Goal: Information Seeking & Learning: Learn about a topic

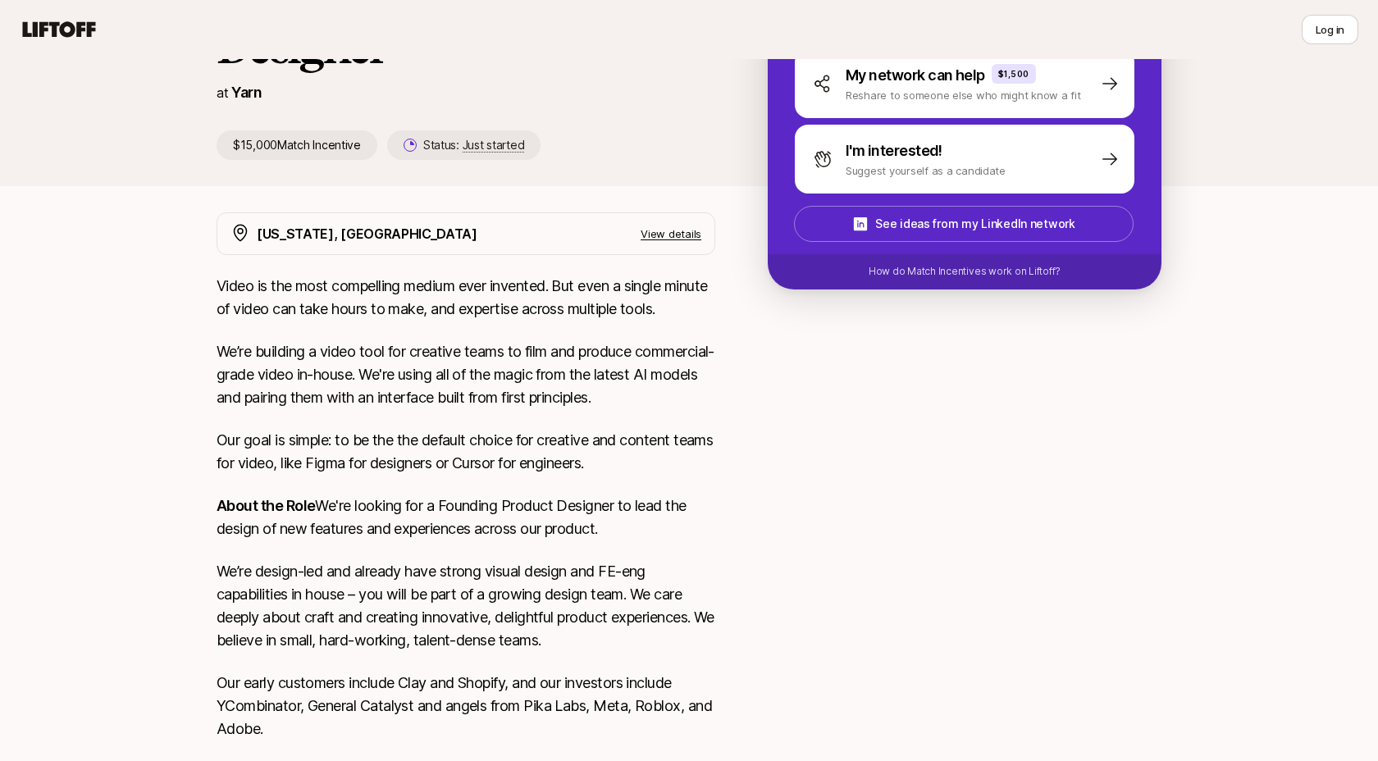
scroll to position [221, 0]
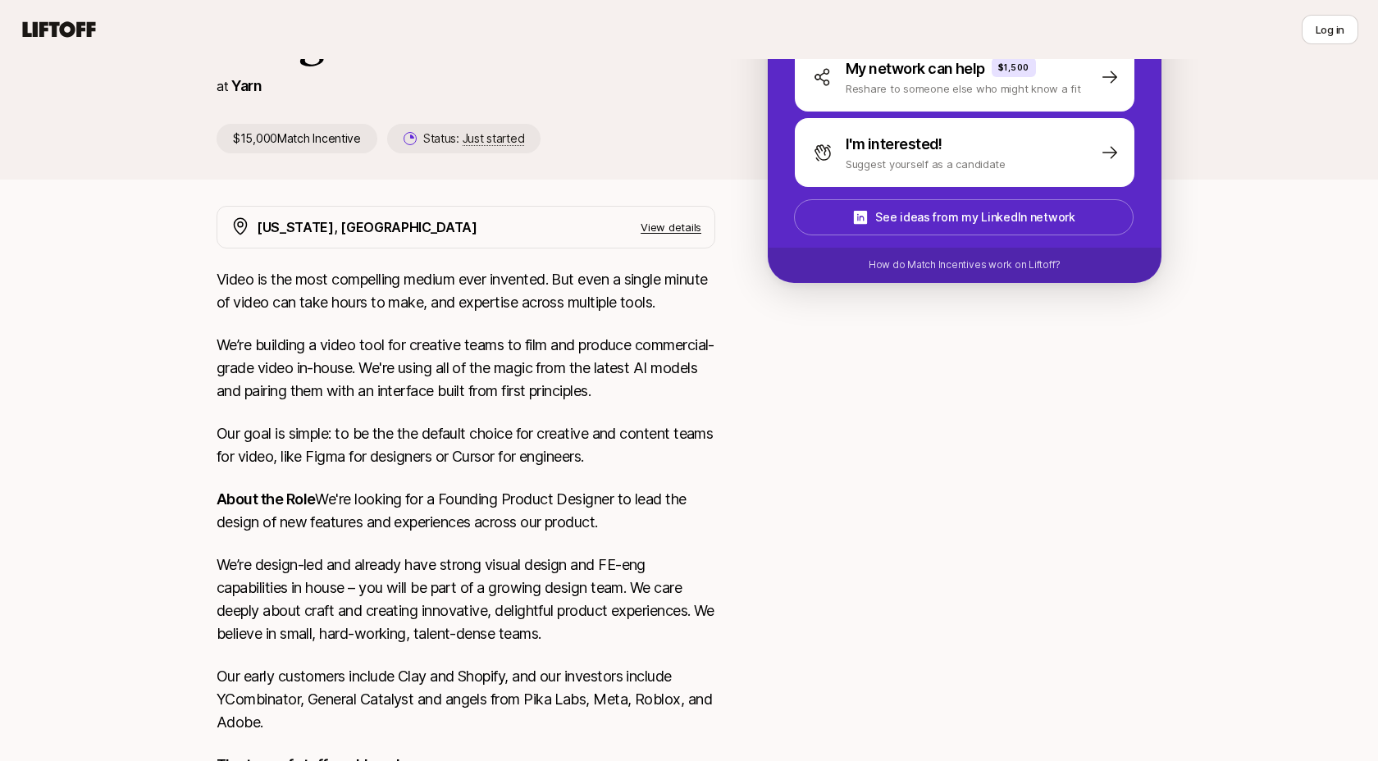
click at [683, 232] on p "View details" at bounding box center [671, 227] width 61 height 16
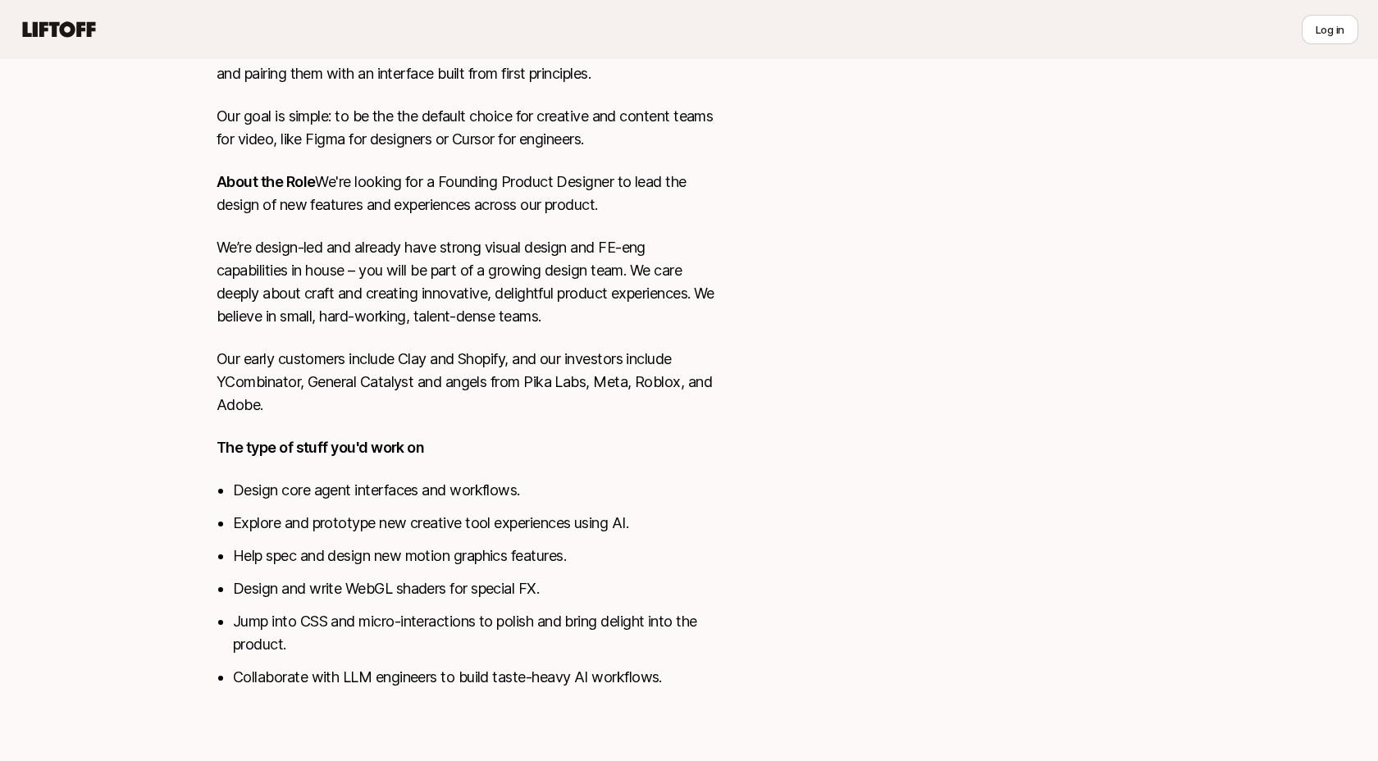
scroll to position [0, 0]
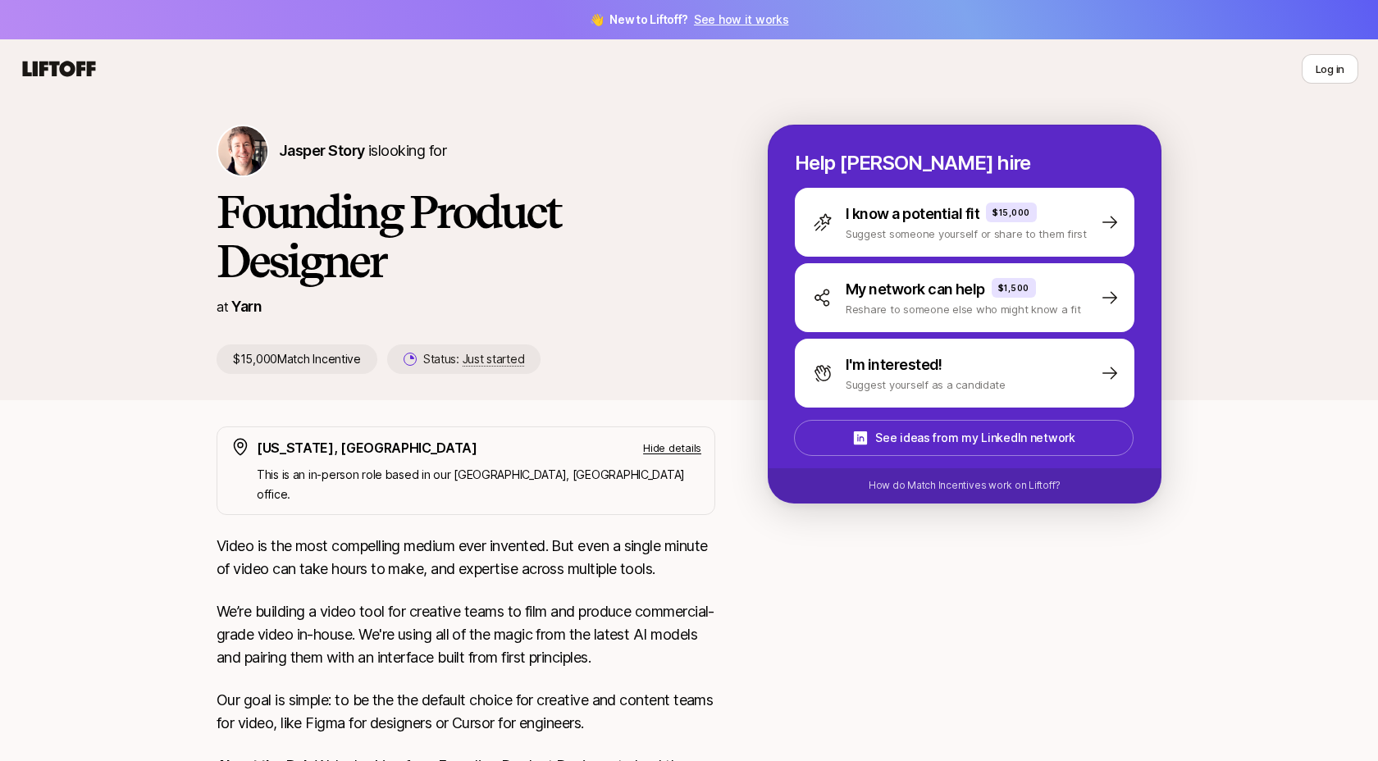
click at [460, 199] on h1 "Founding Product Designer" at bounding box center [466, 236] width 499 height 98
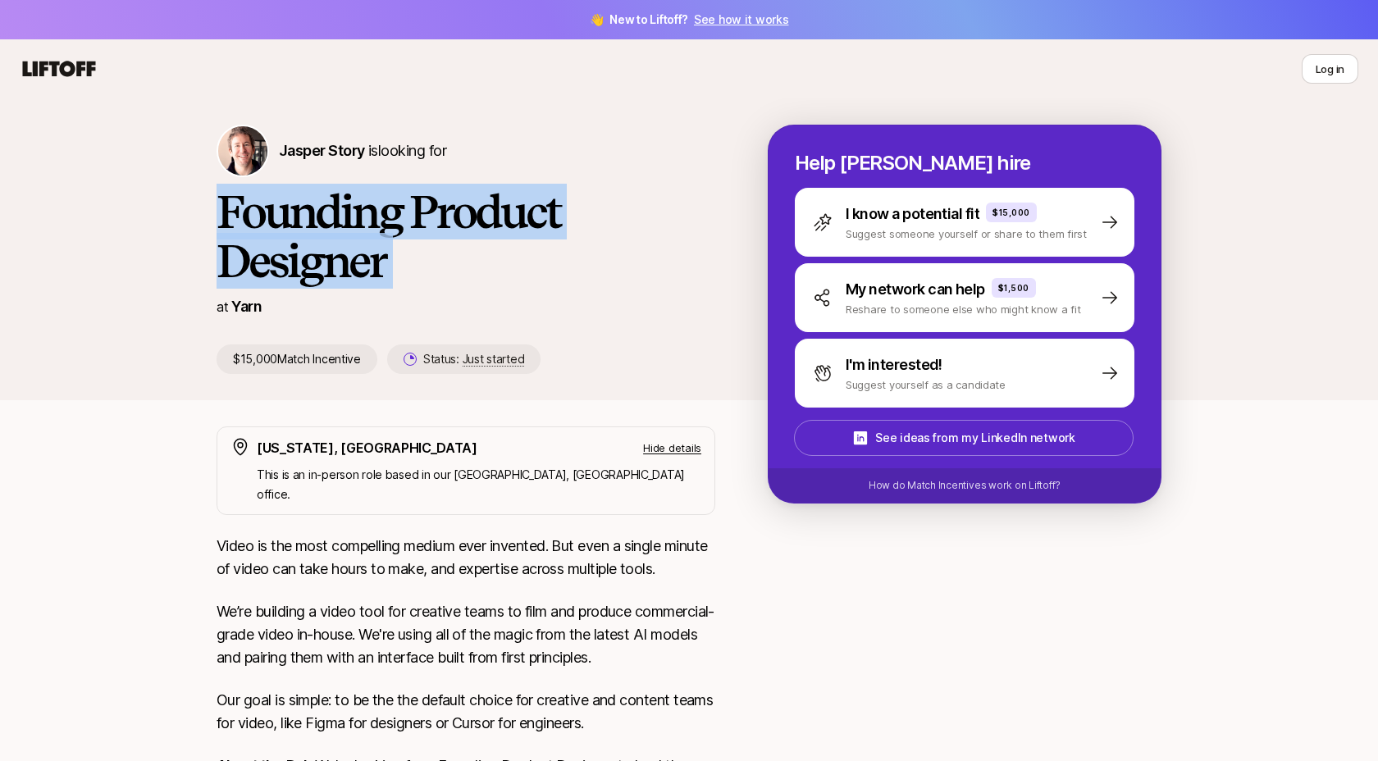
click at [542, 233] on h1 "Founding Product Designer" at bounding box center [466, 236] width 499 height 98
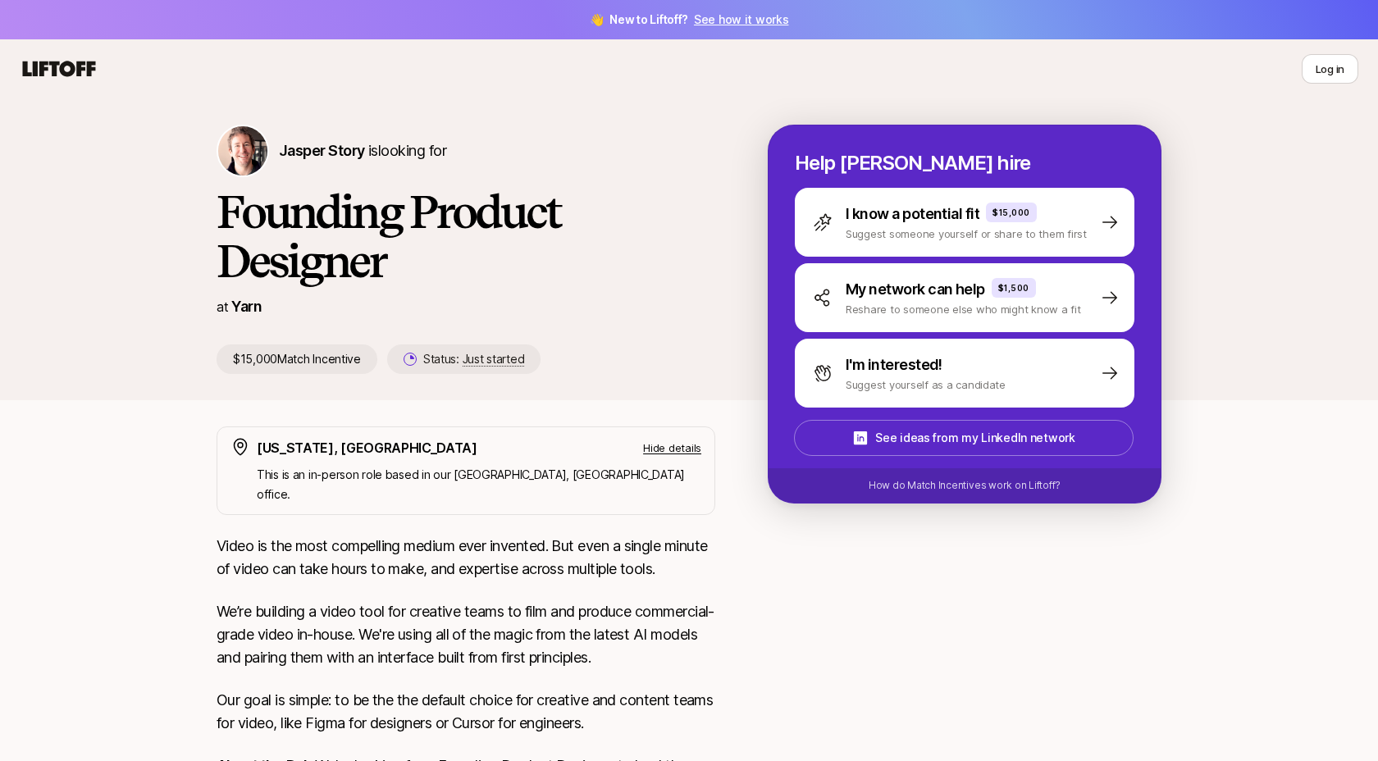
click at [542, 233] on h1 "Founding Product Designer" at bounding box center [466, 236] width 499 height 98
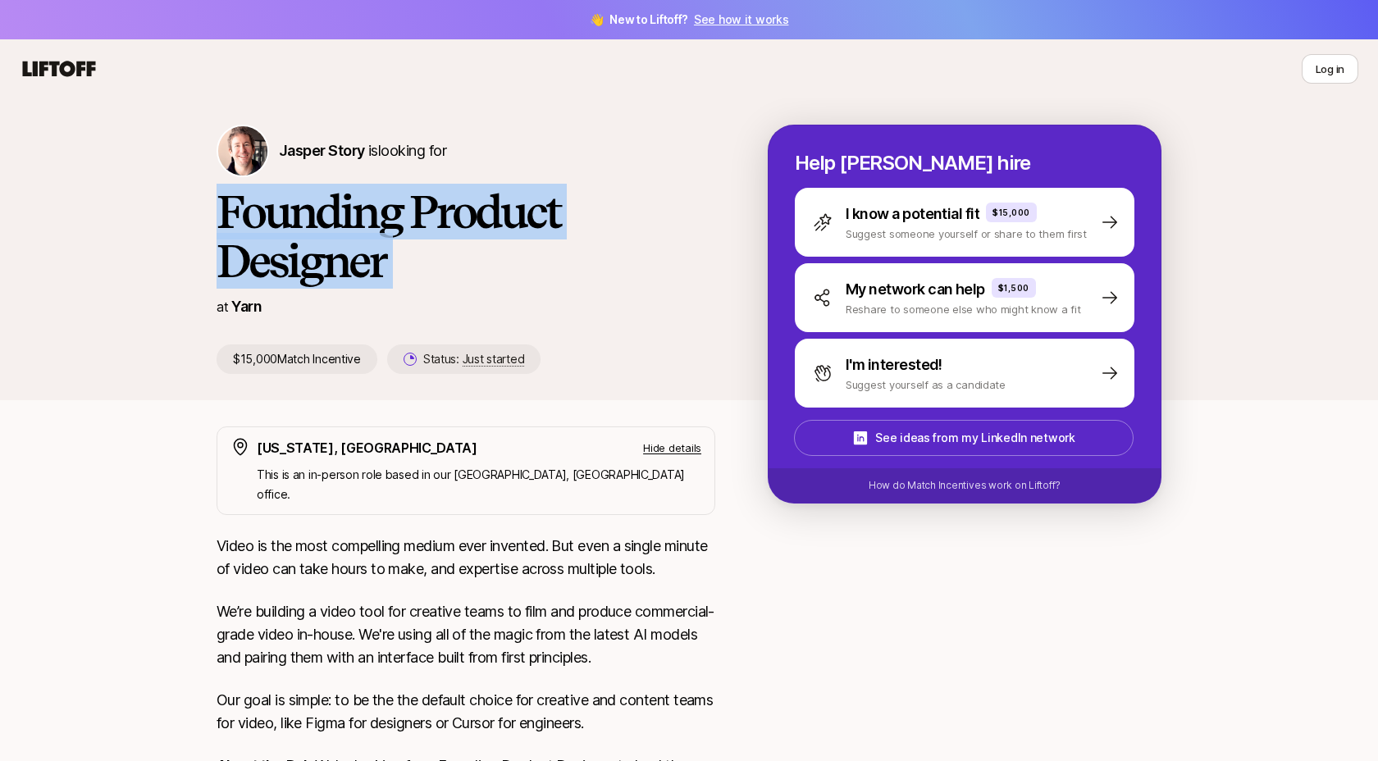
click at [542, 233] on h1 "Founding Product Designer" at bounding box center [466, 236] width 499 height 98
click at [463, 307] on div "at [GEOGRAPHIC_DATA]" at bounding box center [466, 306] width 499 height 23
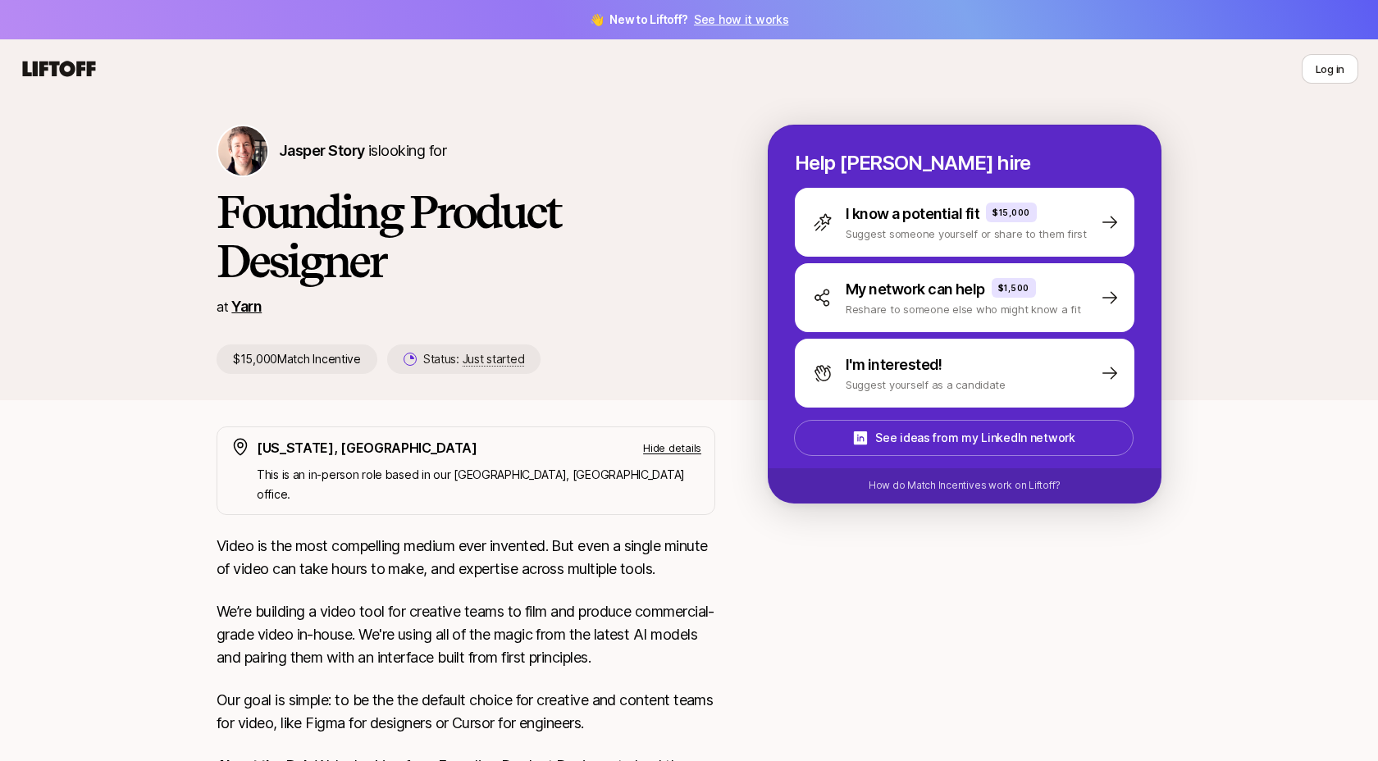
click at [255, 311] on link "Yarn" at bounding box center [246, 306] width 30 height 17
